Goal: Information Seeking & Learning: Learn about a topic

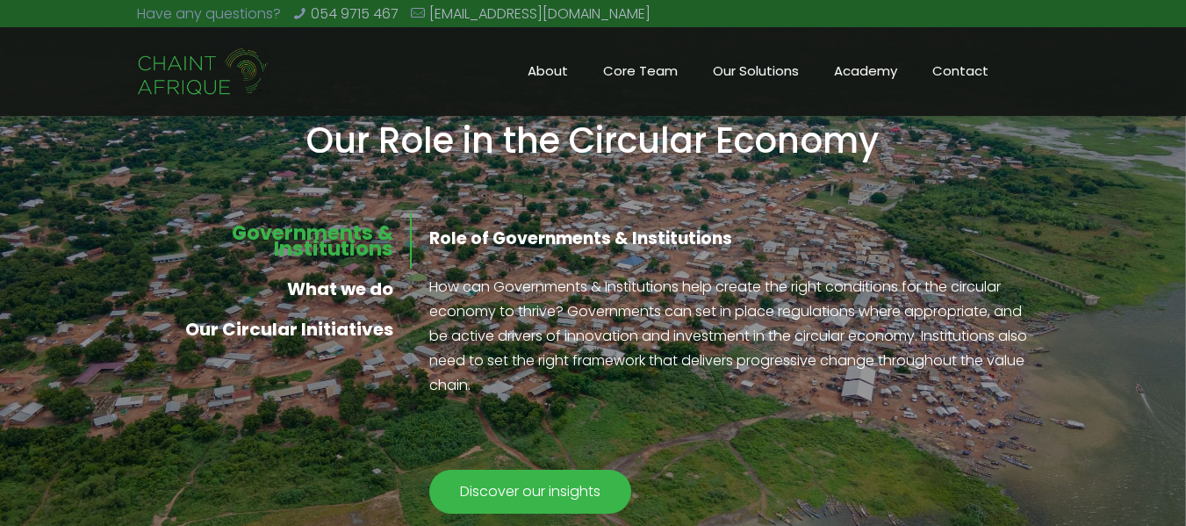
scroll to position [1428, 0]
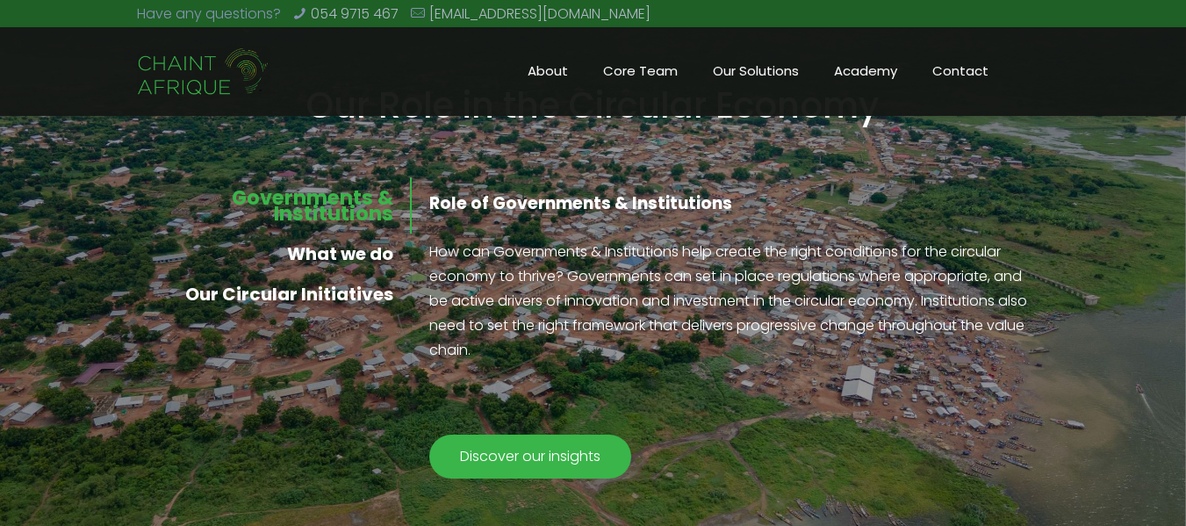
click at [370, 252] on link "What we do" at bounding box center [274, 253] width 274 height 40
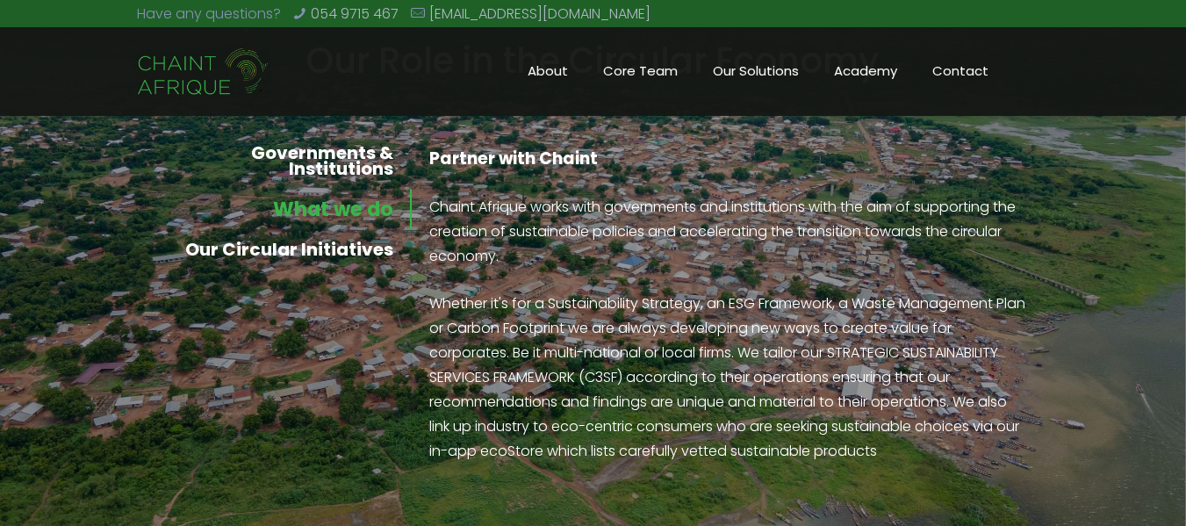
scroll to position [1482, 0]
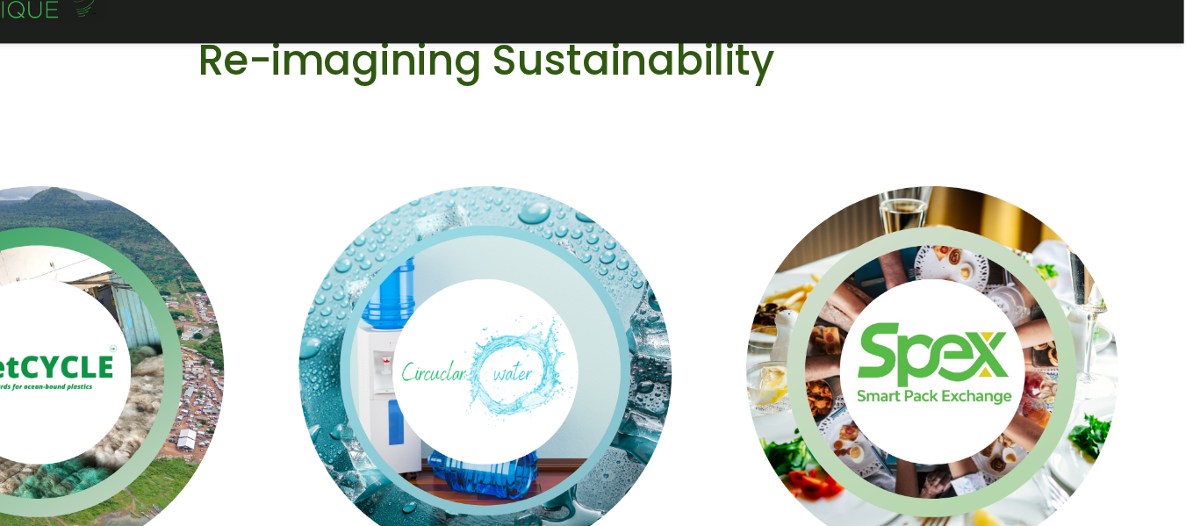
click at [1160, 257] on div "Re-imagining Sustainability NetCycle Circular Water Smart Pack Exchange ( SPEX )" at bounding box center [593, 398] width 1186 height 583
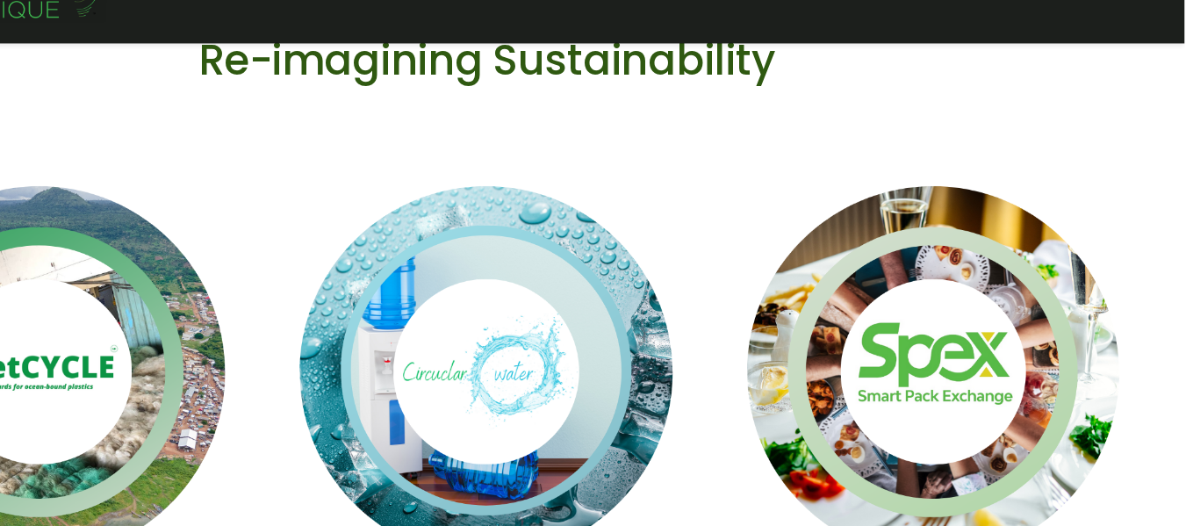
click at [1160, 257] on div "Re-imagining Sustainability NetCycle Circular Water Smart Pack Exchange ( SPEX )" at bounding box center [593, 398] width 1186 height 583
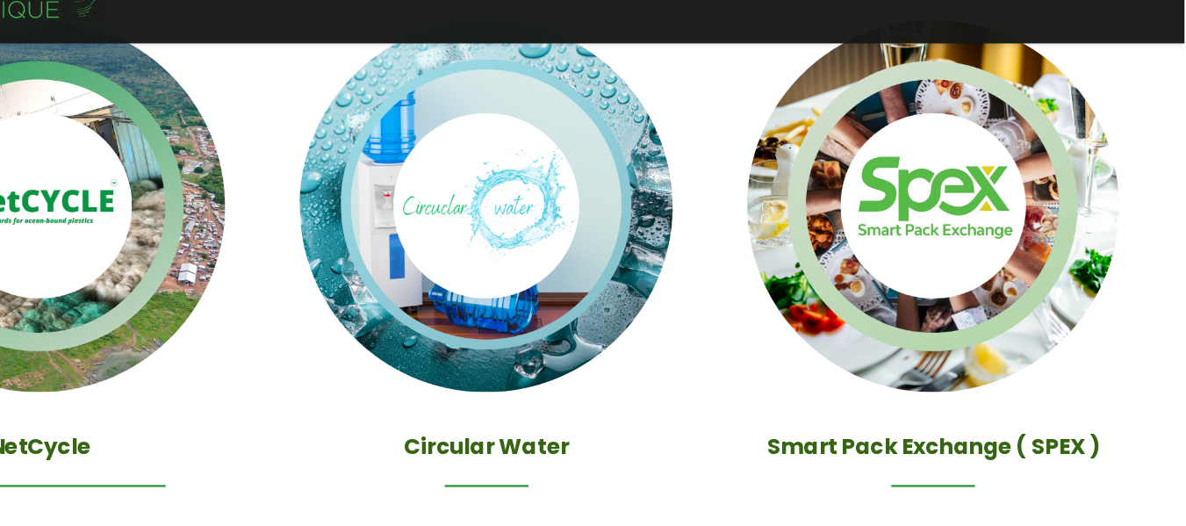
click at [216, 382] on img at bounding box center [213, 253] width 356 height 356
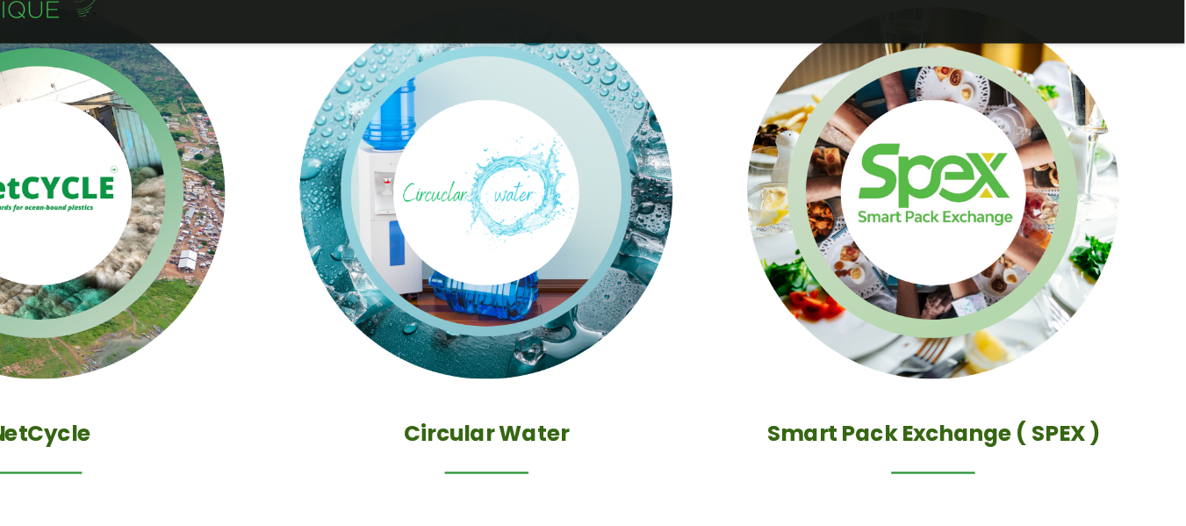
scroll to position [2223, 0]
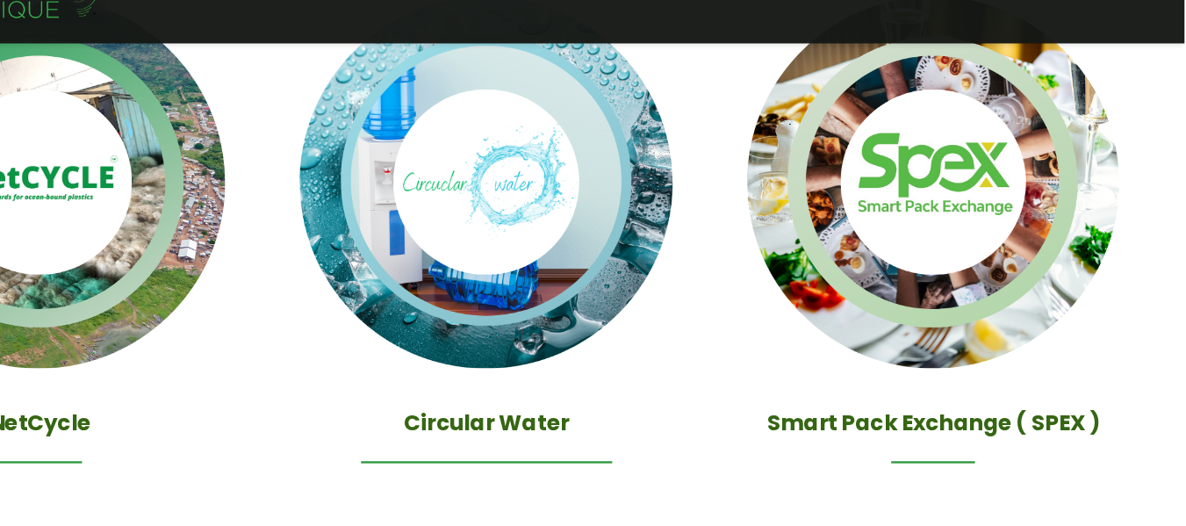
click at [632, 444] on h4 "Circular Water" at bounding box center [592, 438] width 356 height 26
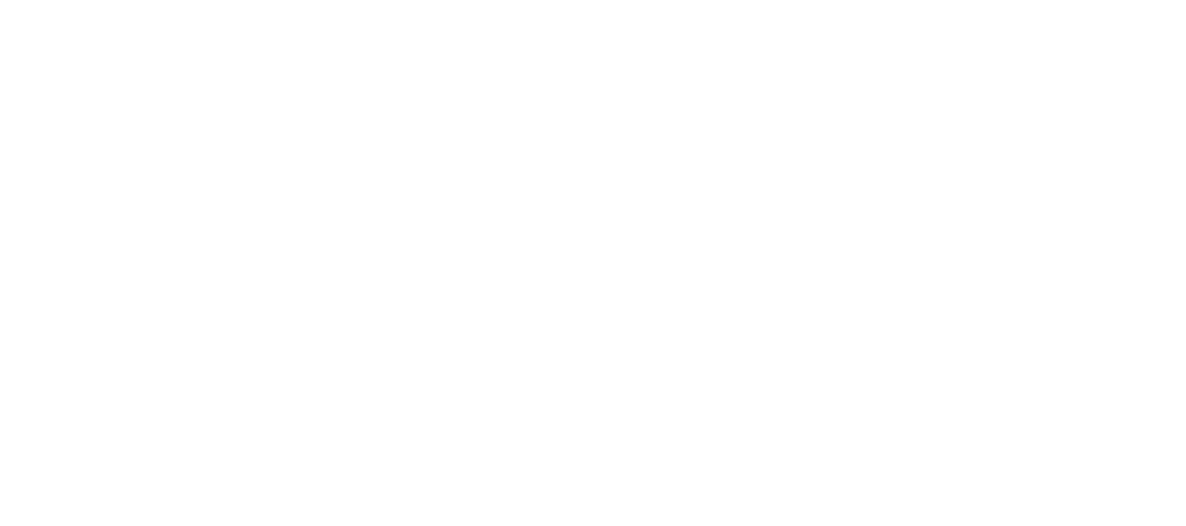
scroll to position [2223, 0]
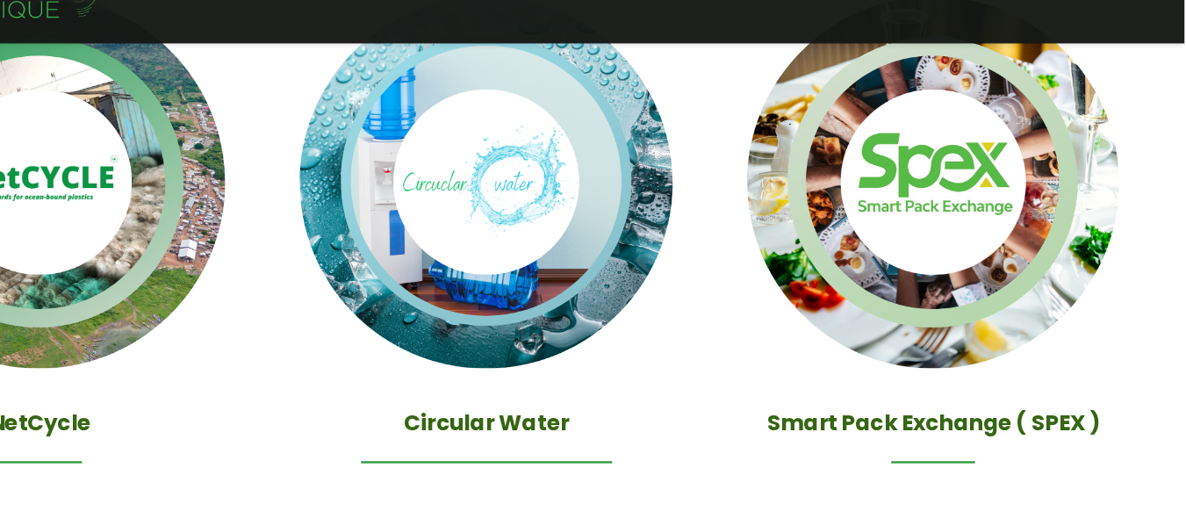
click at [610, 395] on img at bounding box center [592, 233] width 356 height 356
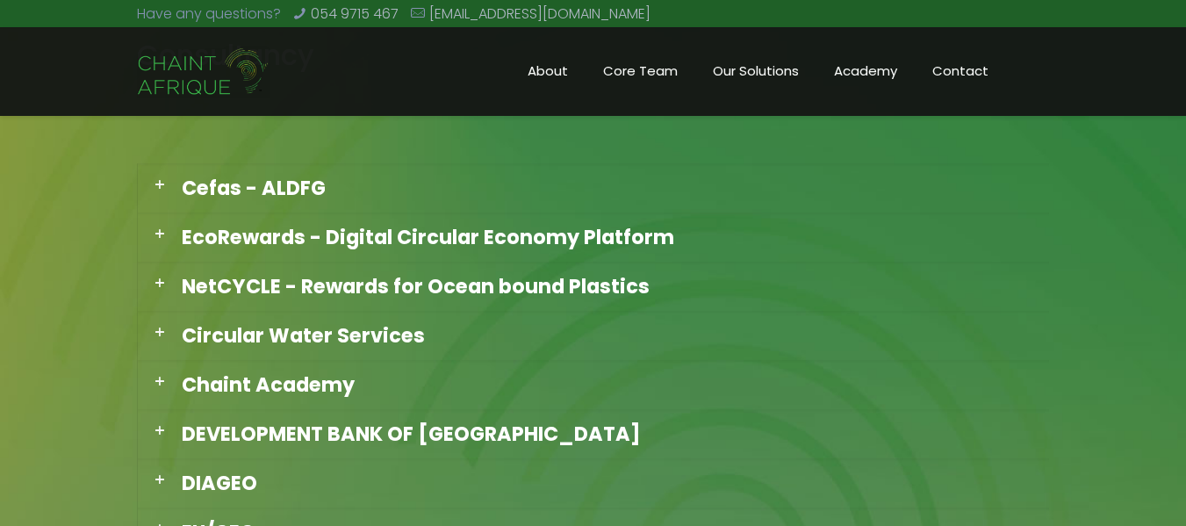
scroll to position [1382, 0]
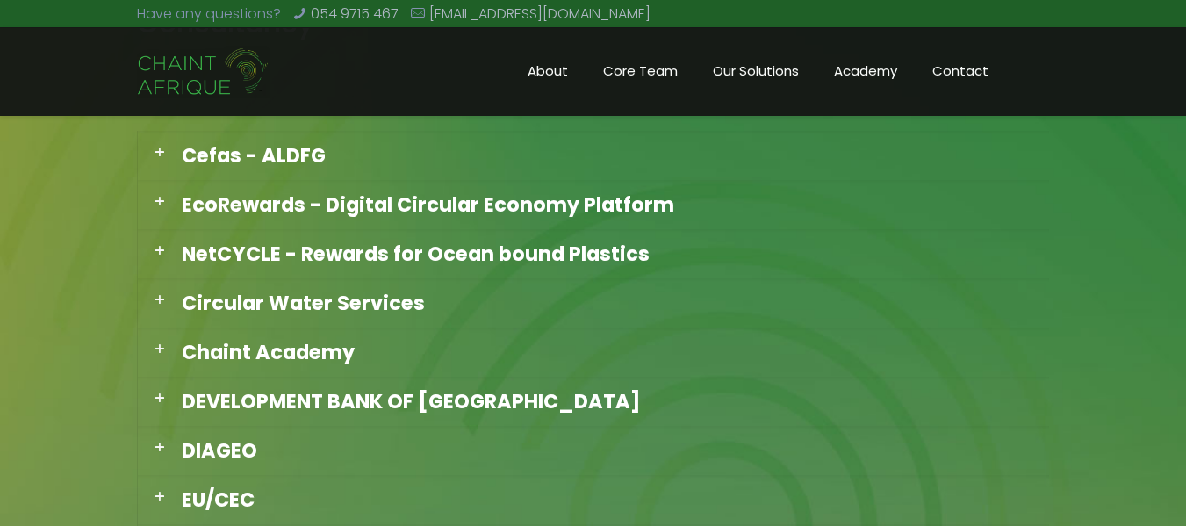
click at [589, 193] on div "EcoRewards - Digital Circular Economy Platform" at bounding box center [593, 204] width 911 height 49
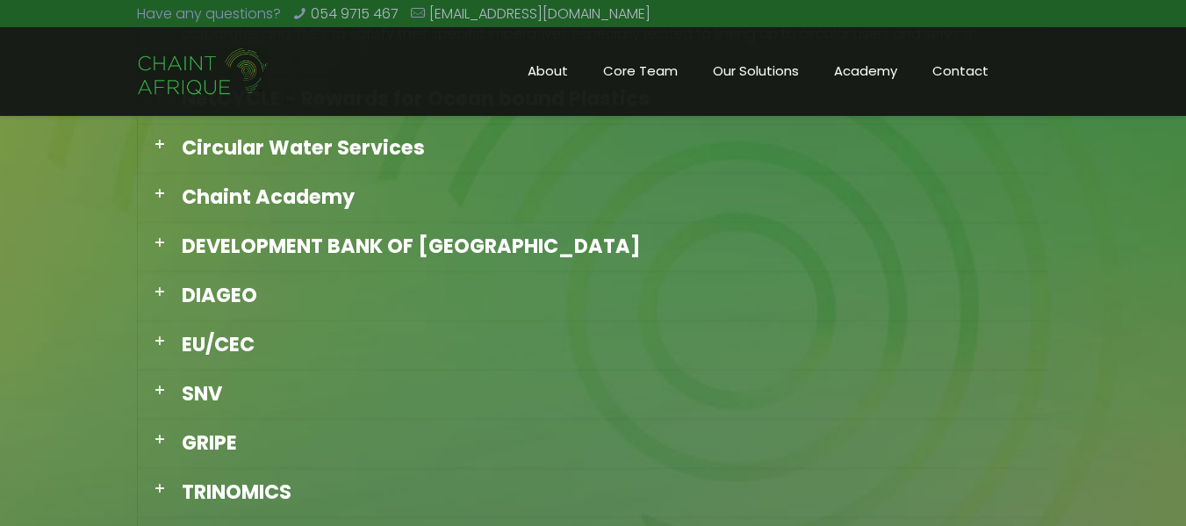
scroll to position [1627, 0]
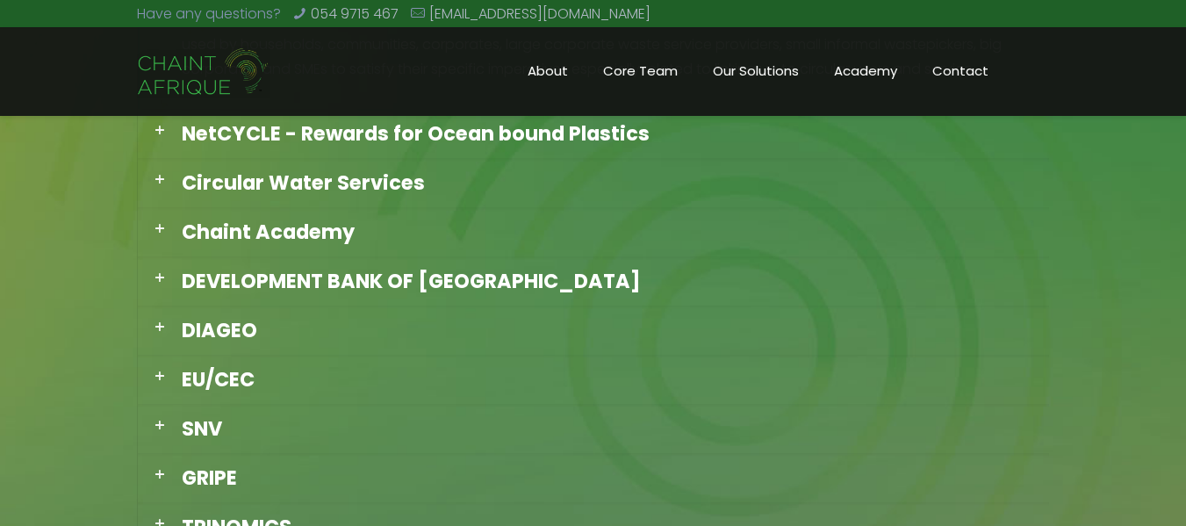
click at [373, 185] on span "Circular Water Services" at bounding box center [303, 183] width 243 height 28
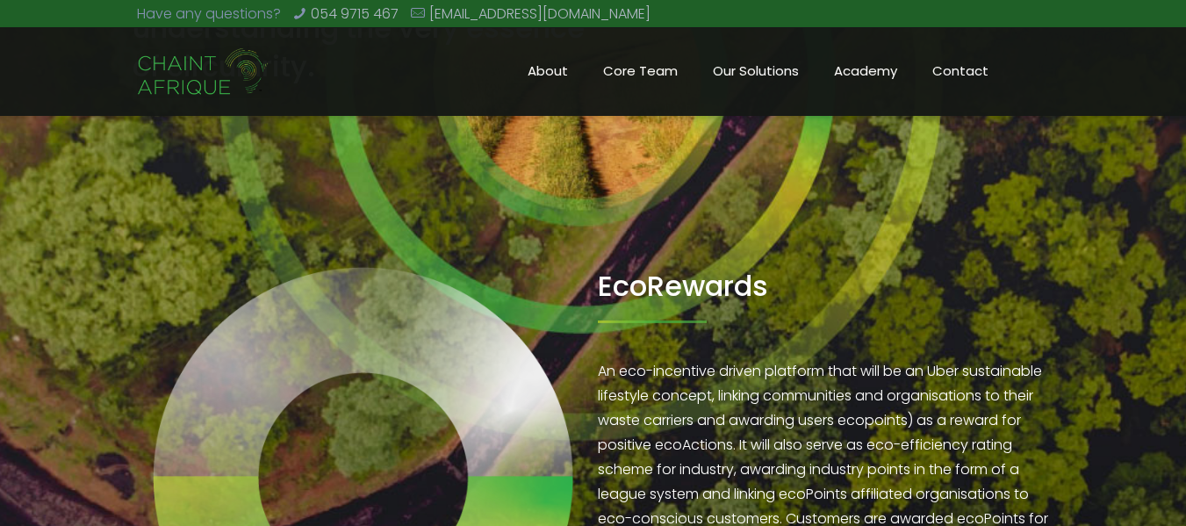
scroll to position [0, 0]
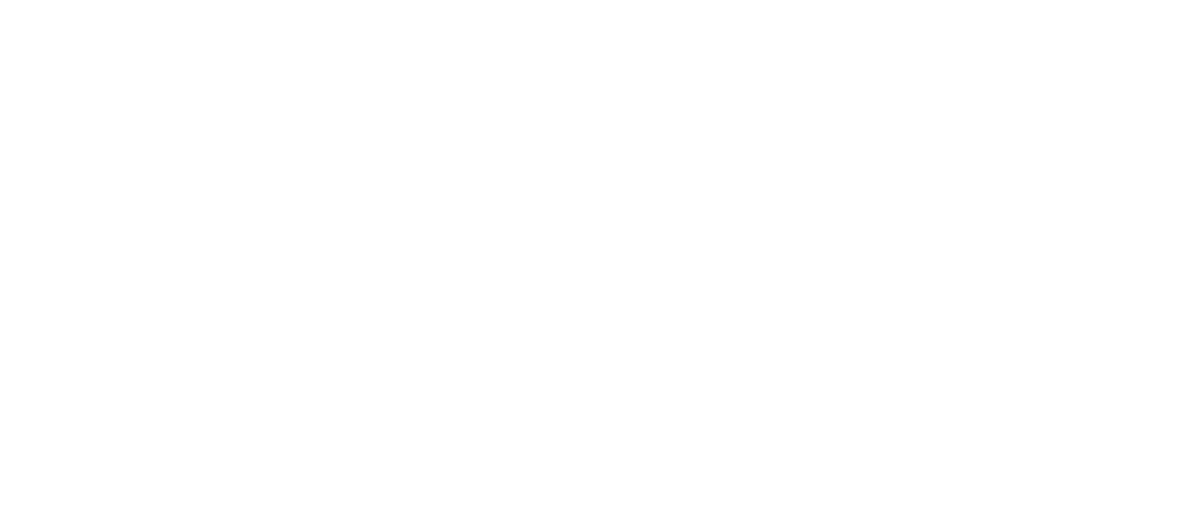
scroll to position [2223, 0]
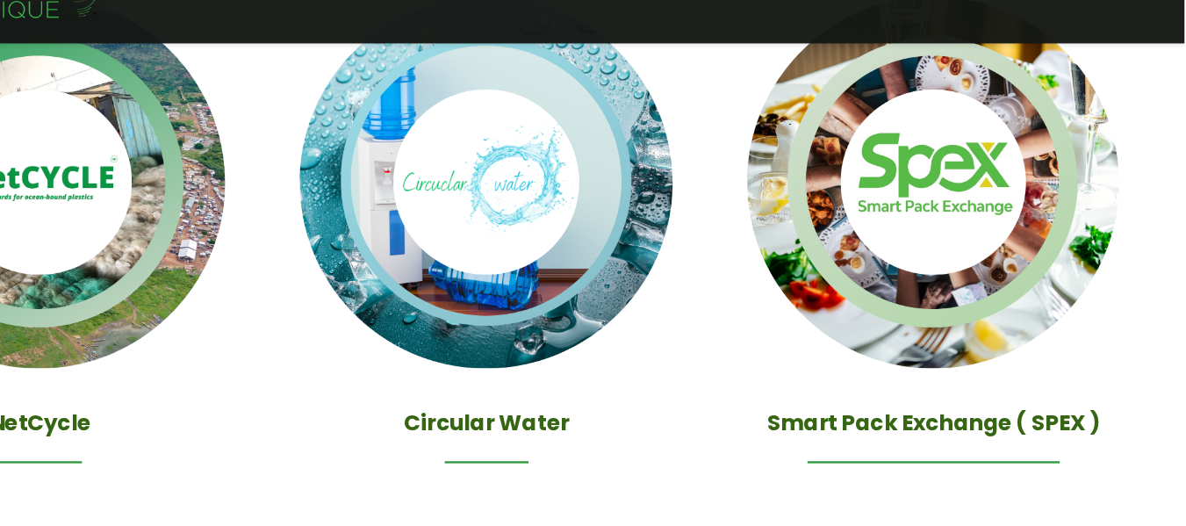
click at [1031, 301] on img at bounding box center [972, 233] width 356 height 356
click at [995, 269] on img at bounding box center [972, 233] width 356 height 356
click at [973, 439] on h4 "Smart Pack Exchange ( SPEX )" at bounding box center [972, 438] width 356 height 26
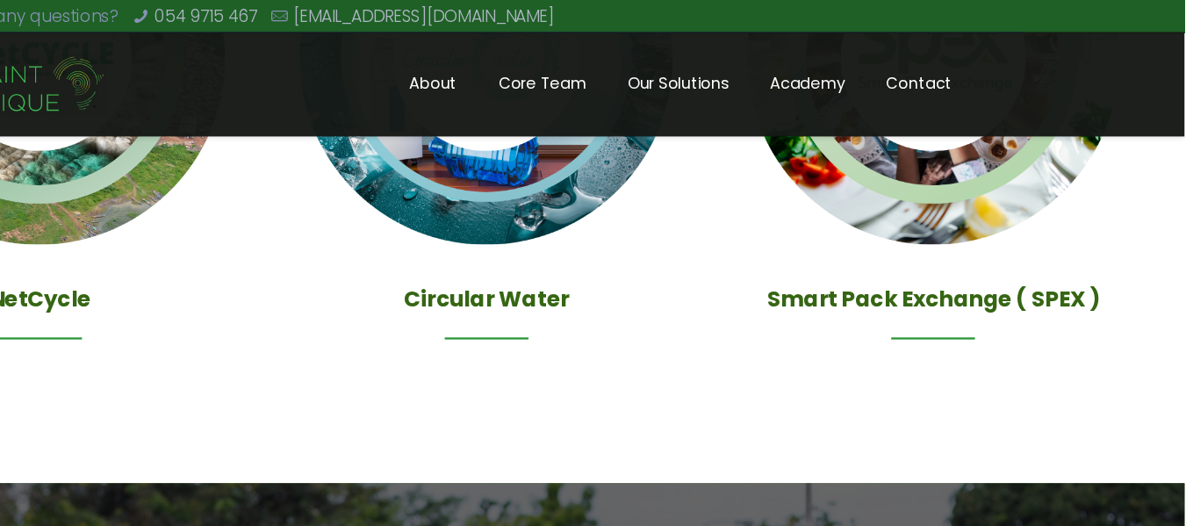
scroll to position [2188, 0]
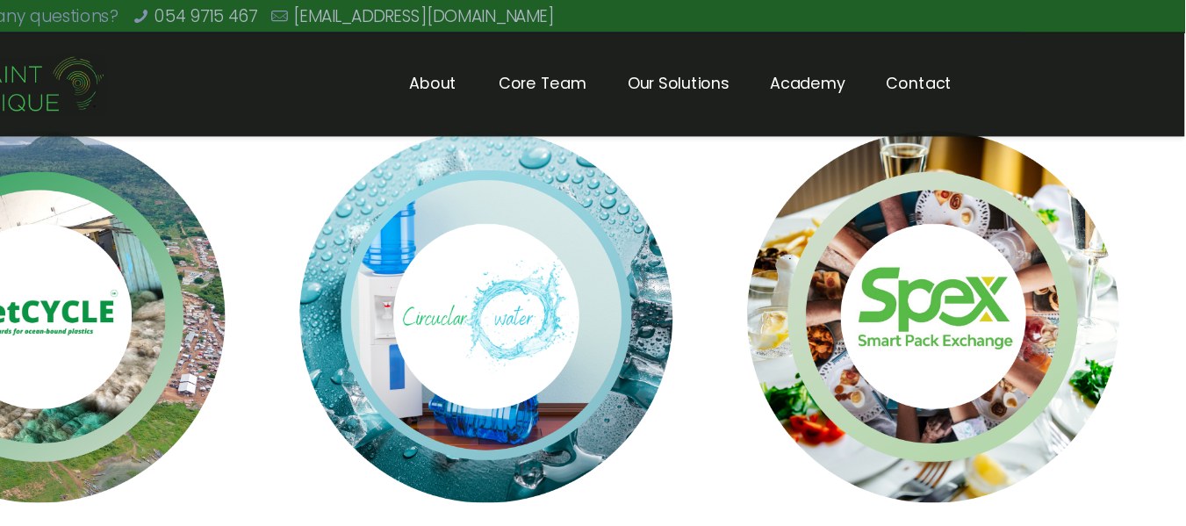
click at [970, 282] on img at bounding box center [972, 268] width 356 height 356
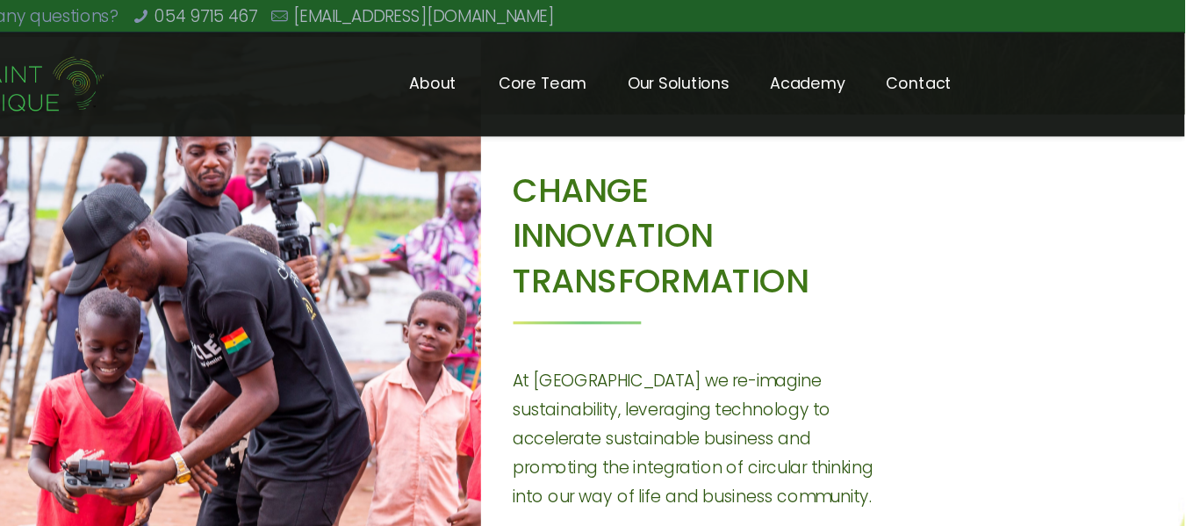
scroll to position [561, 0]
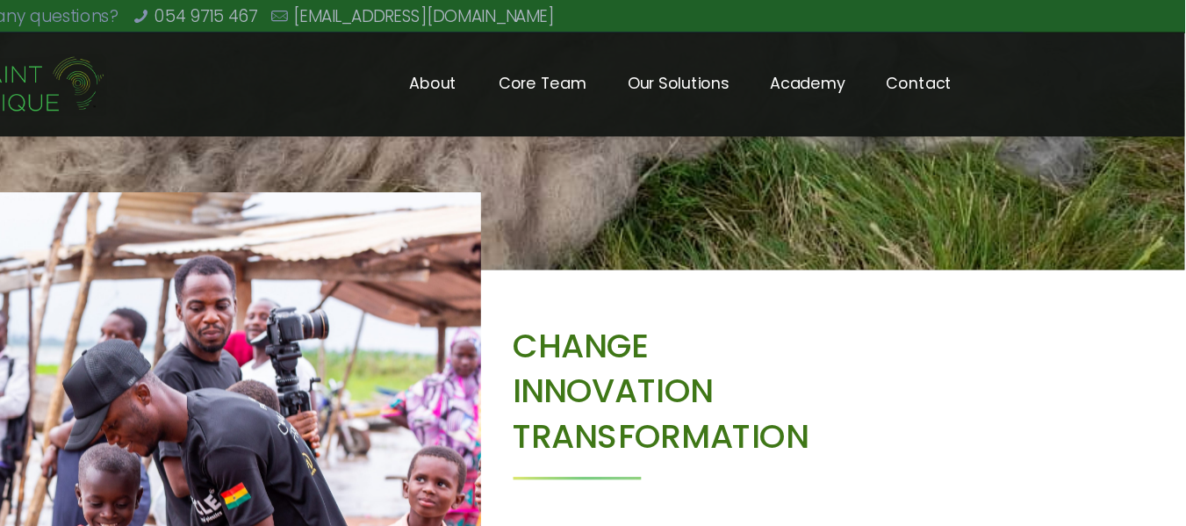
click at [955, 78] on span "Contact" at bounding box center [960, 71] width 91 height 26
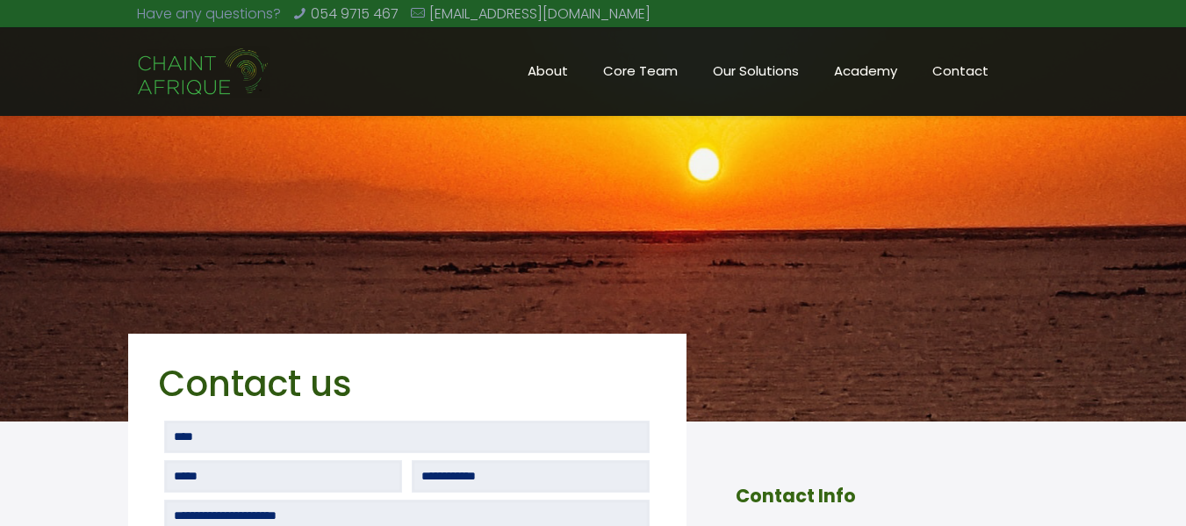
drag, startPoint x: 1198, startPoint y: 81, endPoint x: 1077, endPoint y: 219, distance: 184.1
click at [1077, 219] on html "**********" at bounding box center [593, 263] width 1186 height 526
click at [884, 73] on span "Academy" at bounding box center [865, 71] width 98 height 26
